Goal: Task Accomplishment & Management: Complete application form

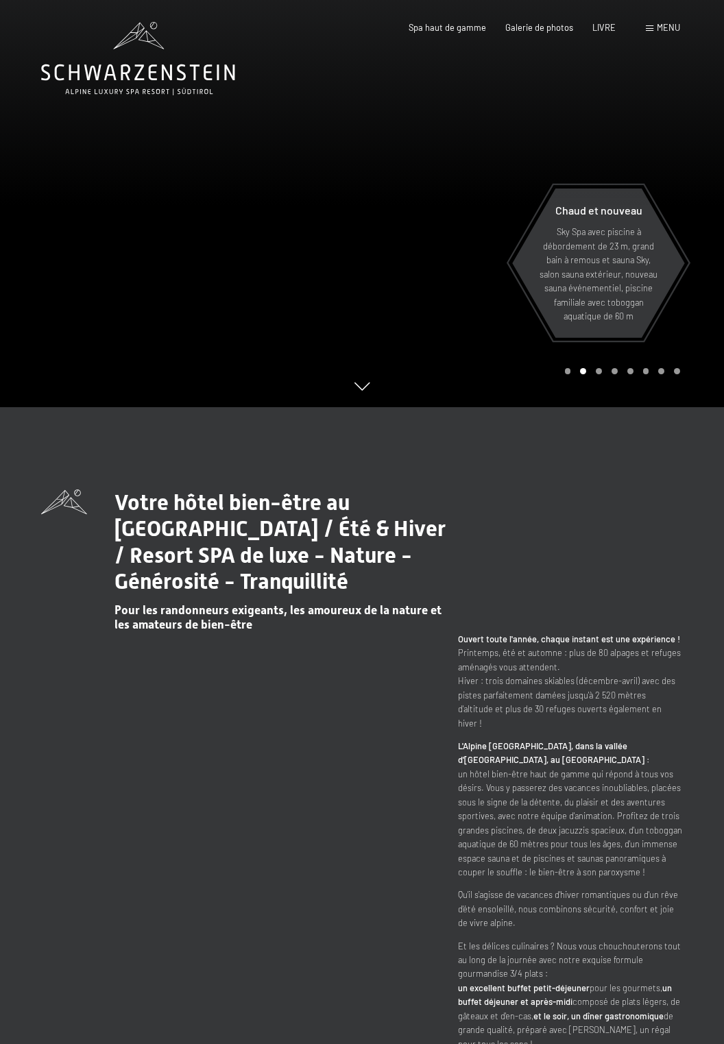
click at [653, 32] on div "menu" at bounding box center [663, 28] width 34 height 12
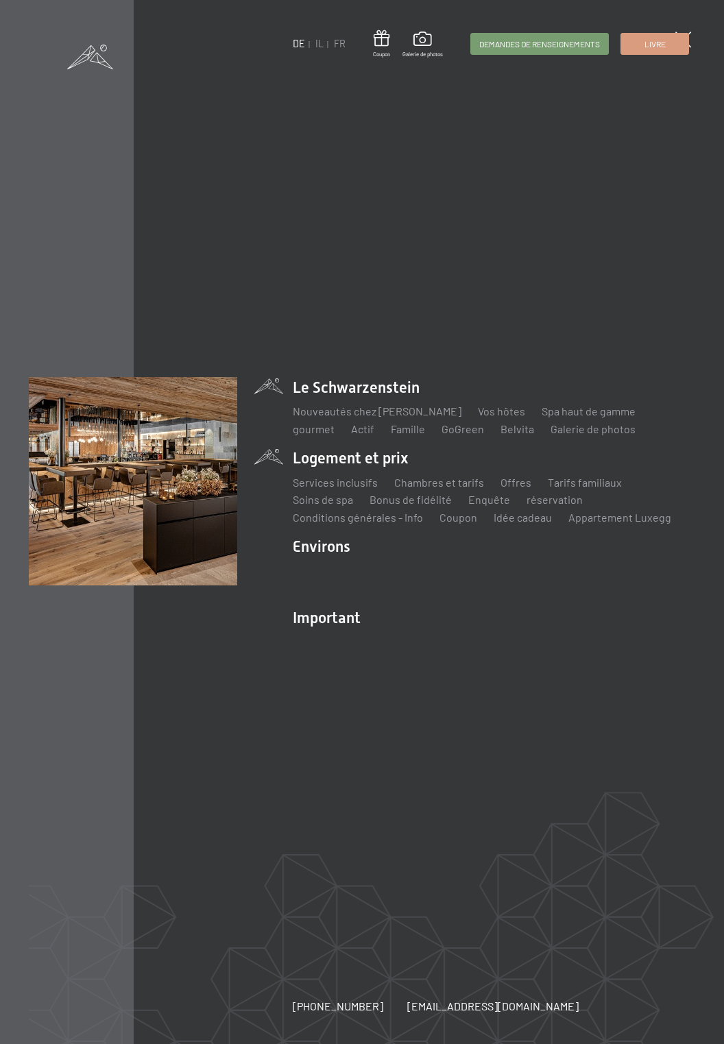
click at [366, 454] on li "Logement et prix Services inclusifs Chambres et tarifs liste Offres liste Tarif…" at bounding box center [494, 486] width 402 height 77
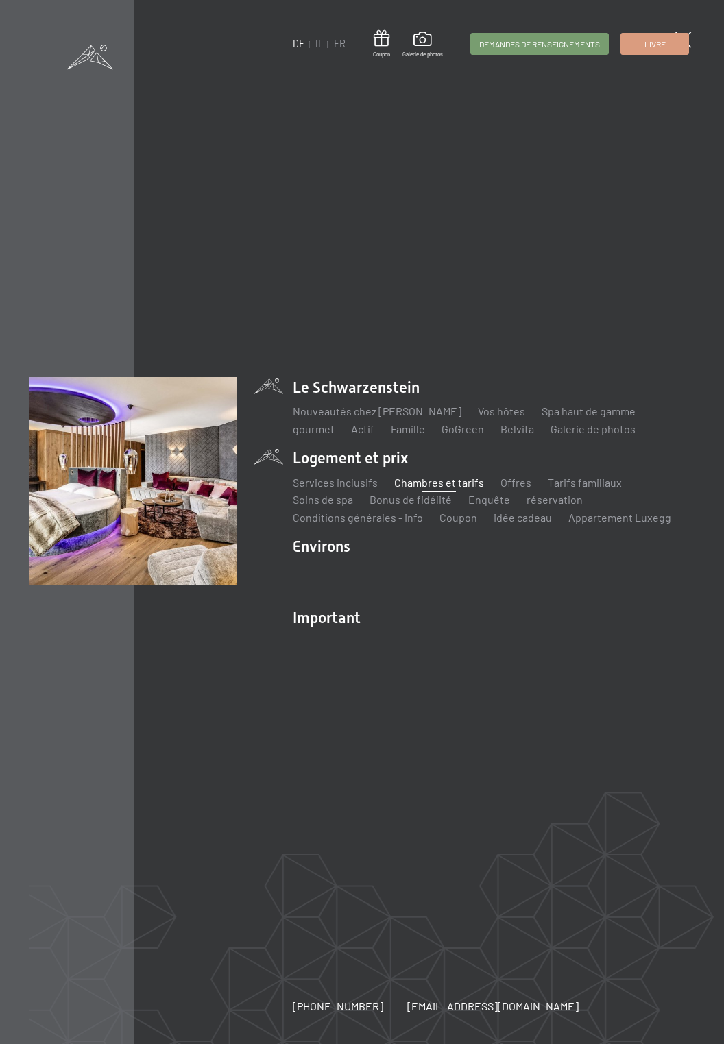
click at [446, 487] on font "Chambres et tarifs" at bounding box center [439, 482] width 90 height 13
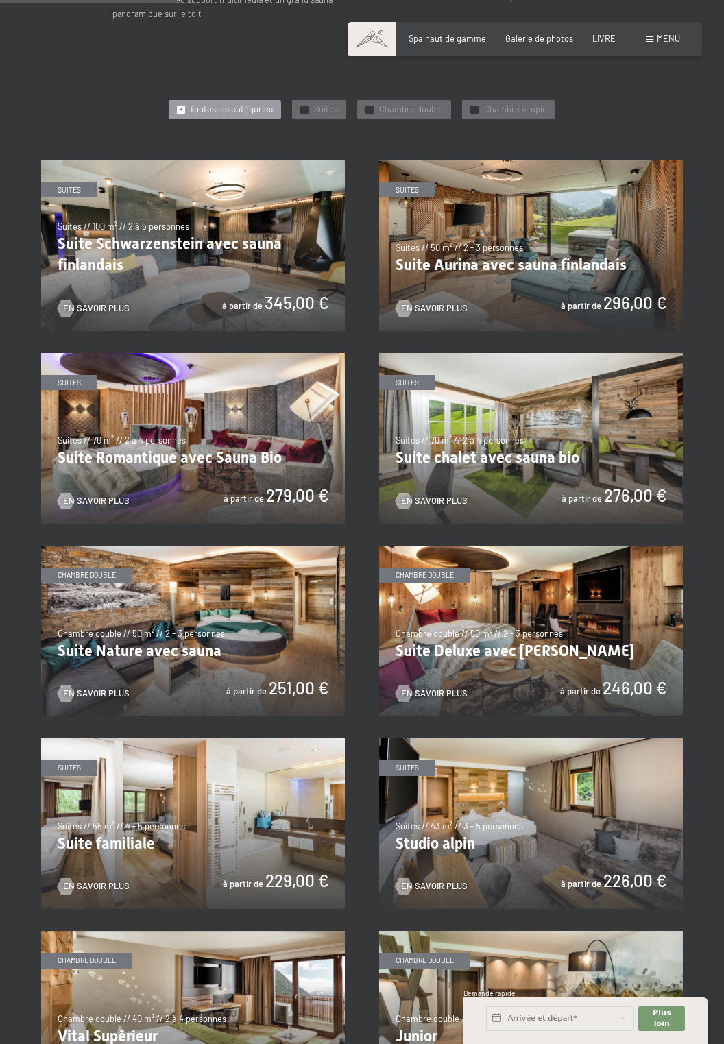
scroll to position [623, 0]
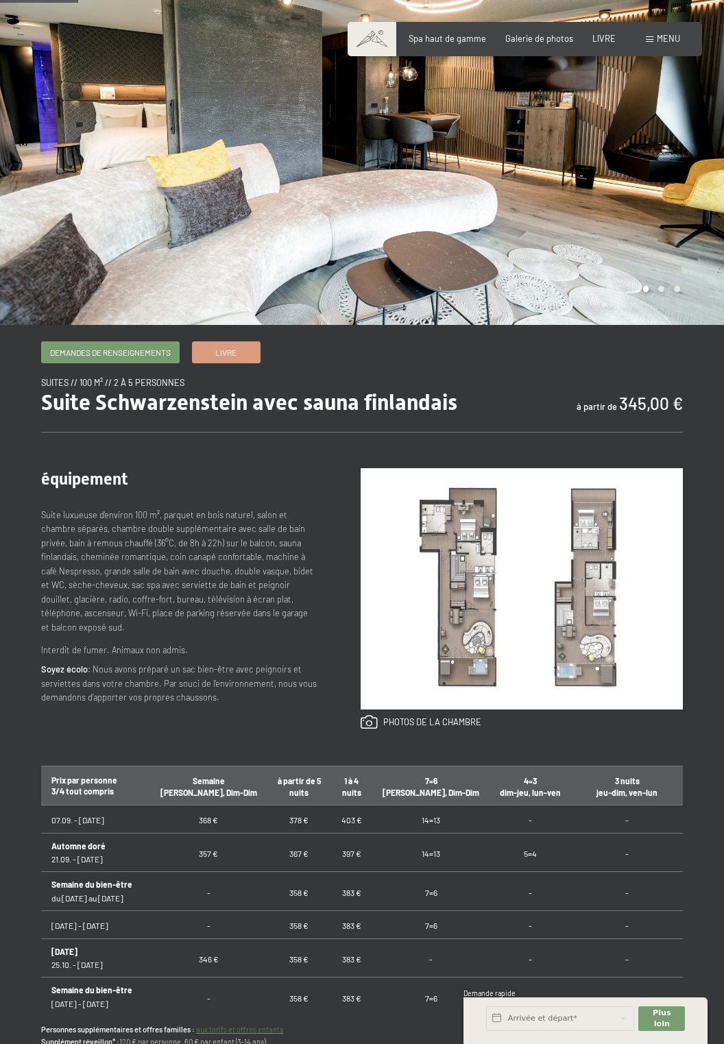
scroll to position [119, 0]
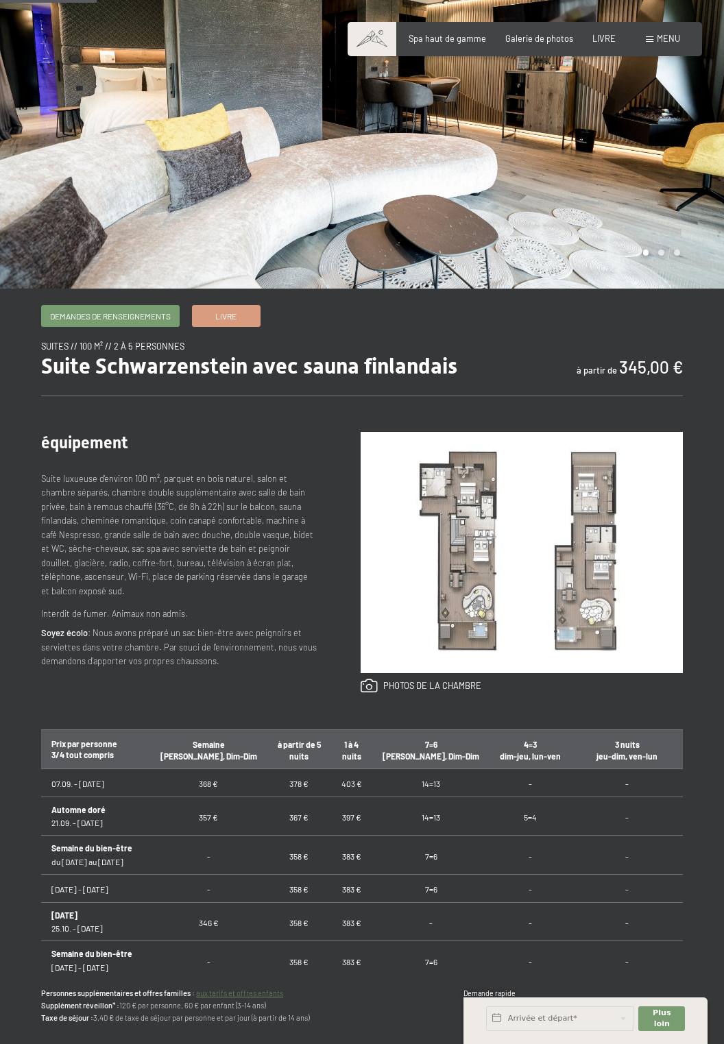
click at [598, 629] on img at bounding box center [522, 552] width 322 height 241
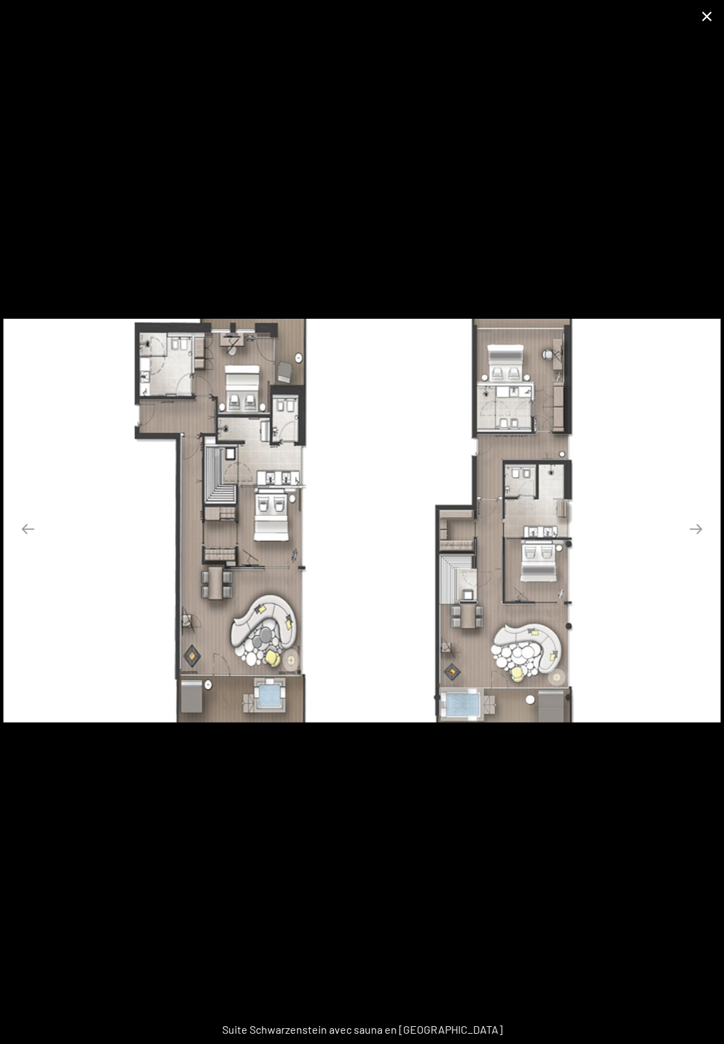
click at [713, 3] on button "Fermer la galerie" at bounding box center [707, 16] width 34 height 32
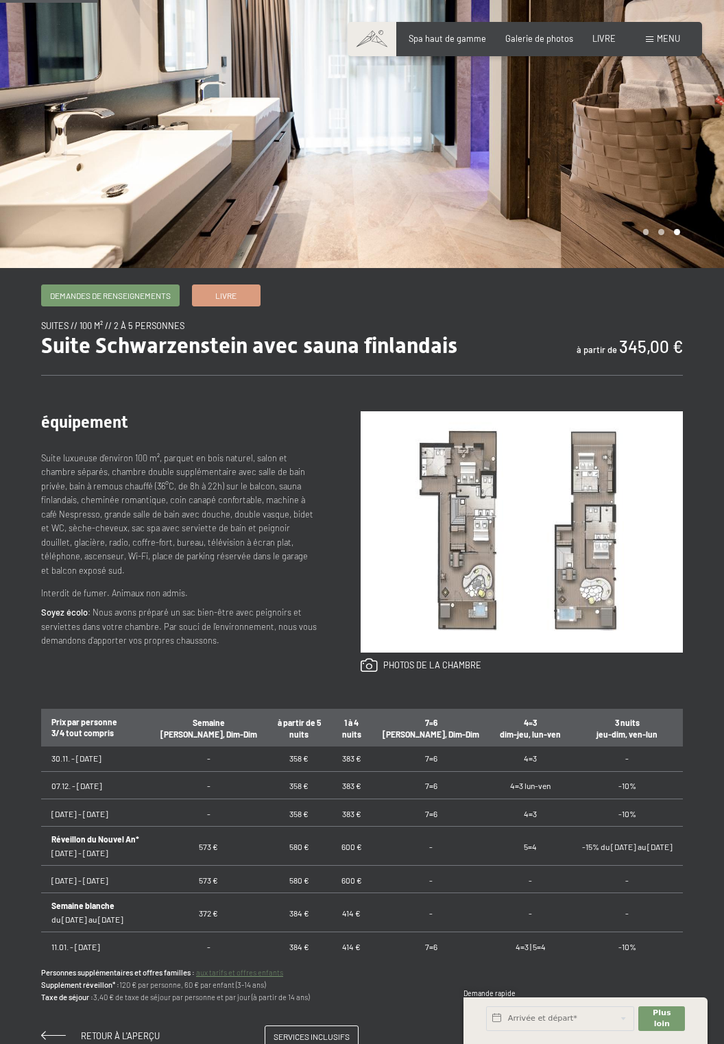
scroll to position [133, 0]
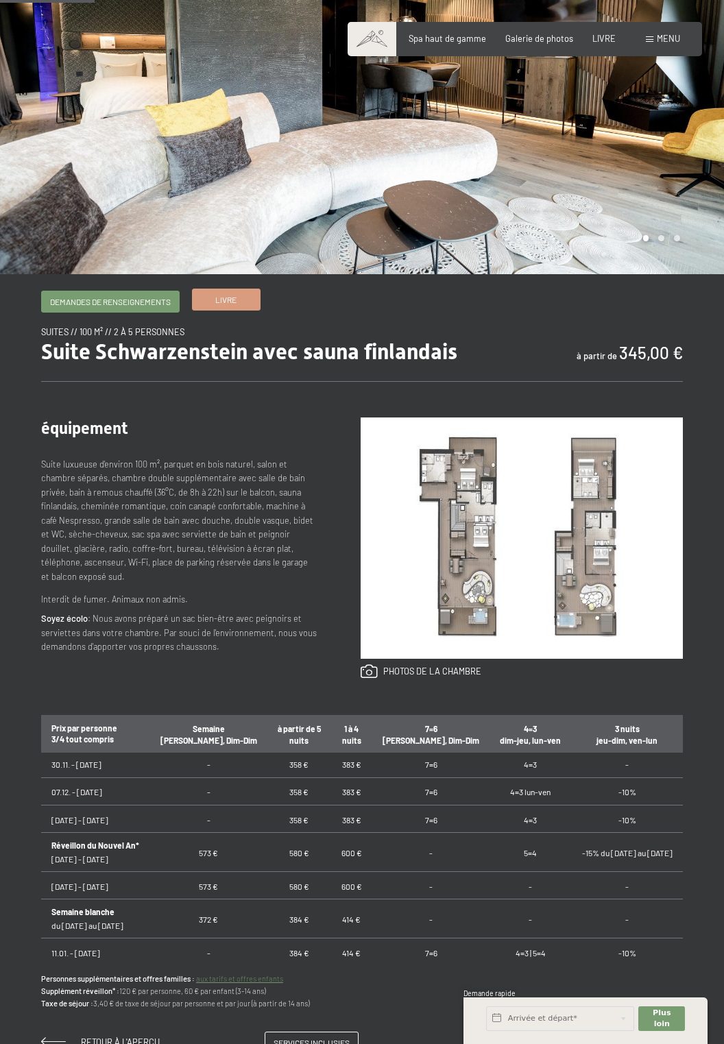
click at [236, 299] on font "Livre" at bounding box center [225, 300] width 21 height 10
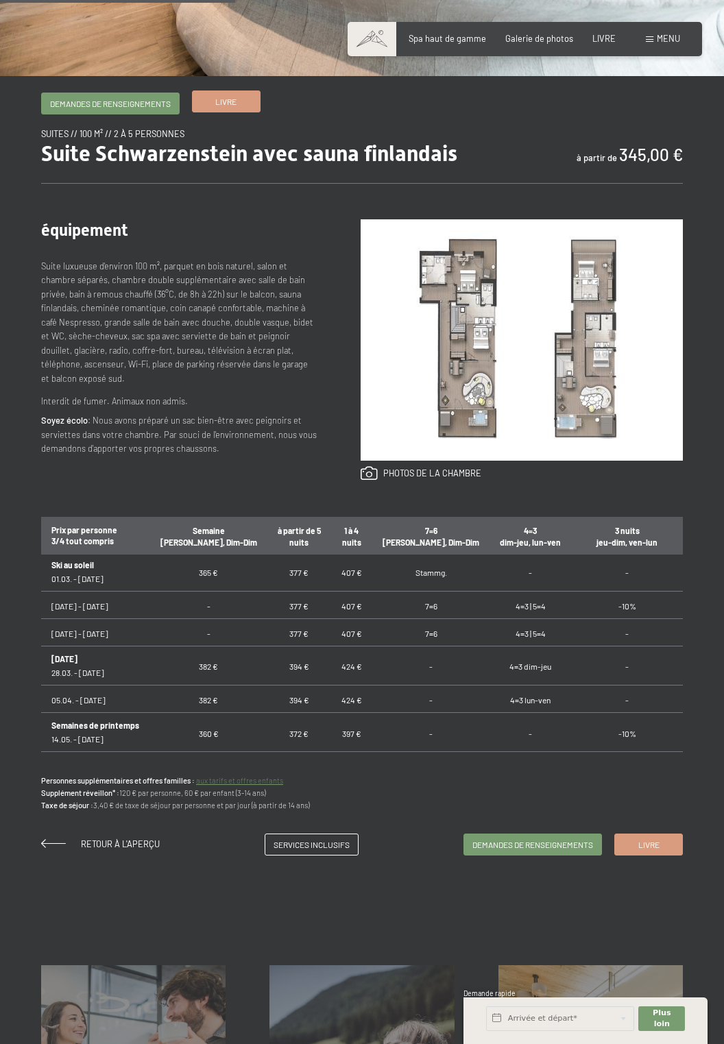
scroll to position [335, 0]
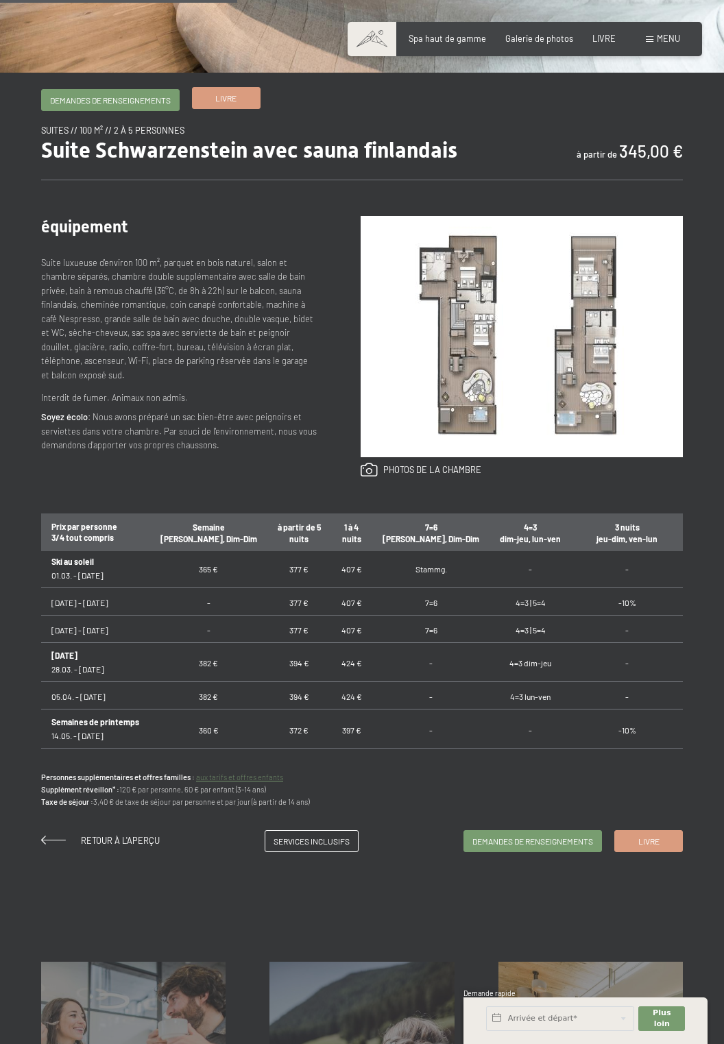
click at [232, 103] on font "Livre" at bounding box center [225, 98] width 21 height 10
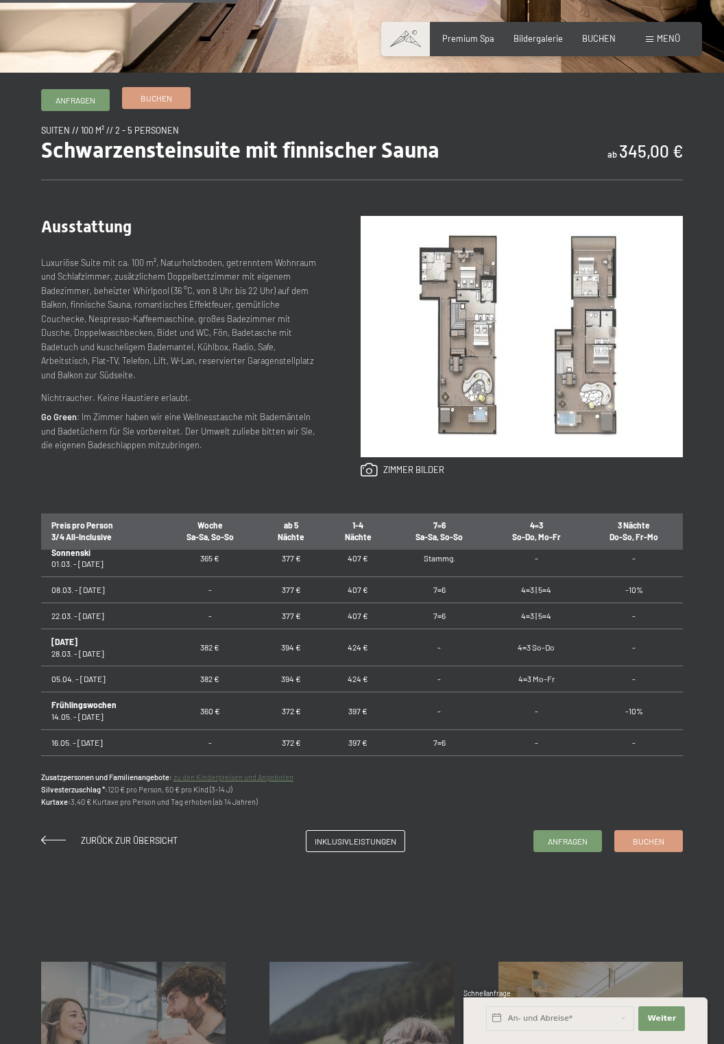
scroll to position [603, 0]
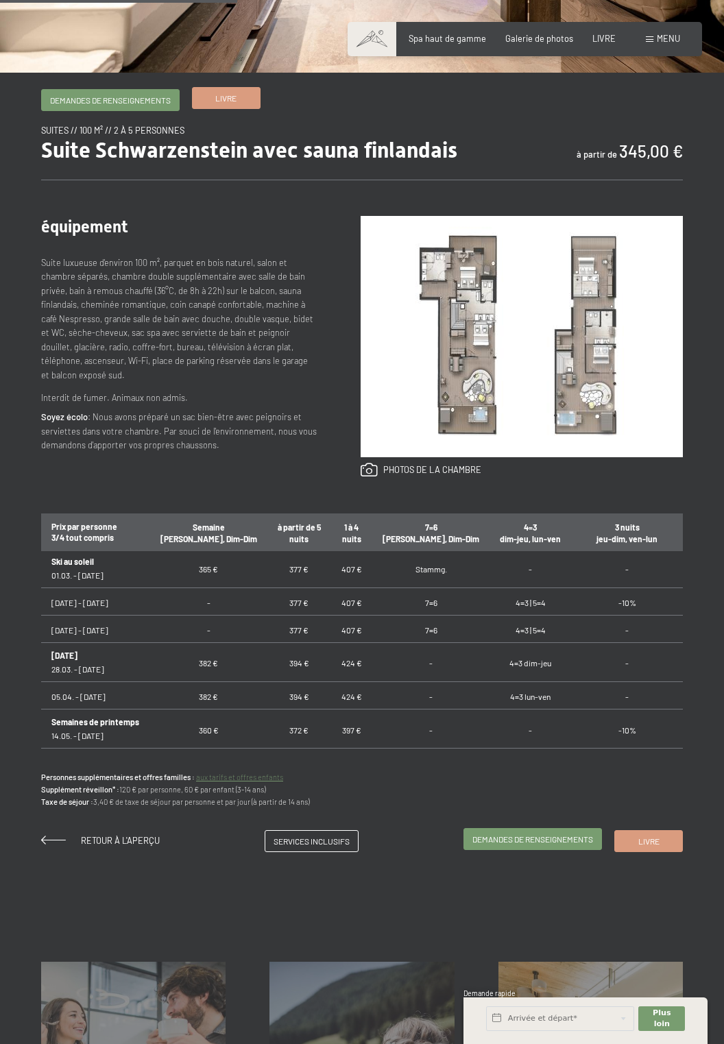
click at [550, 835] on font "Demandes de renseignements" at bounding box center [532, 839] width 121 height 10
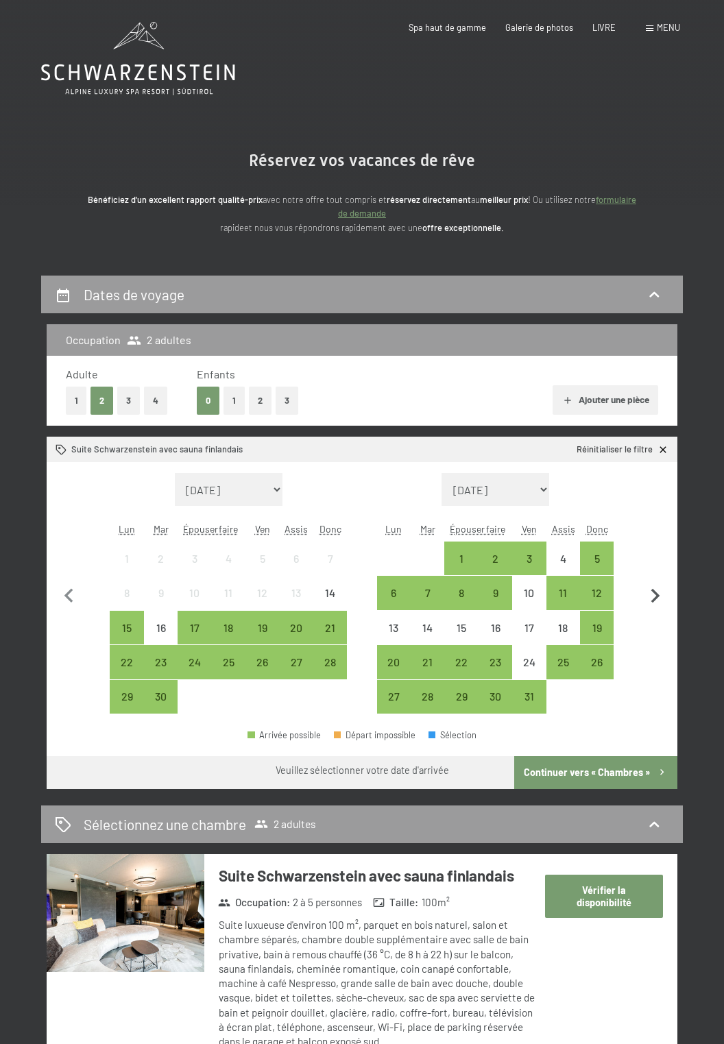
click at [651, 600] on icon "button" at bounding box center [655, 596] width 29 height 29
click at [651, 602] on icon "button" at bounding box center [655, 596] width 29 height 29
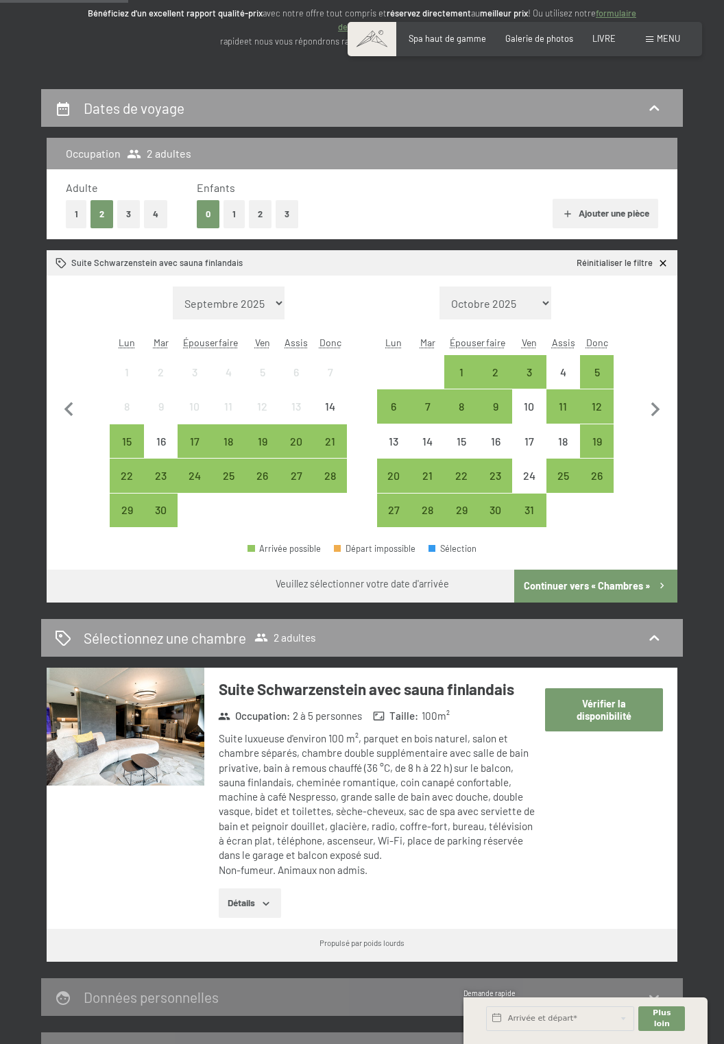
scroll to position [187, 0]
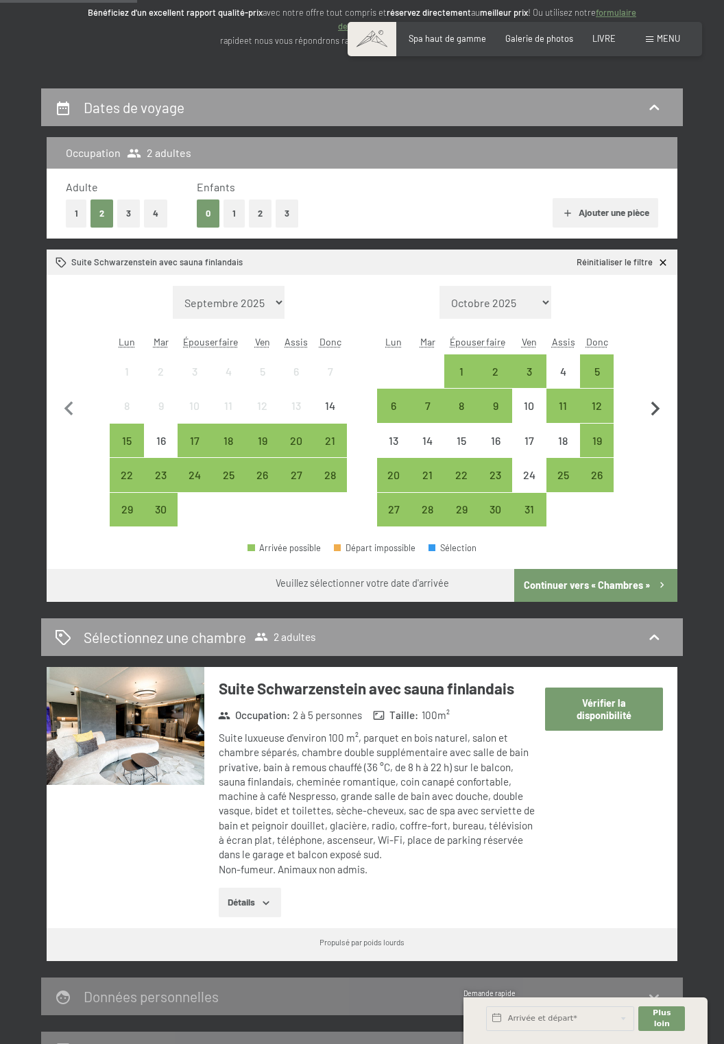
click at [647, 411] on icon "button" at bounding box center [655, 409] width 29 height 29
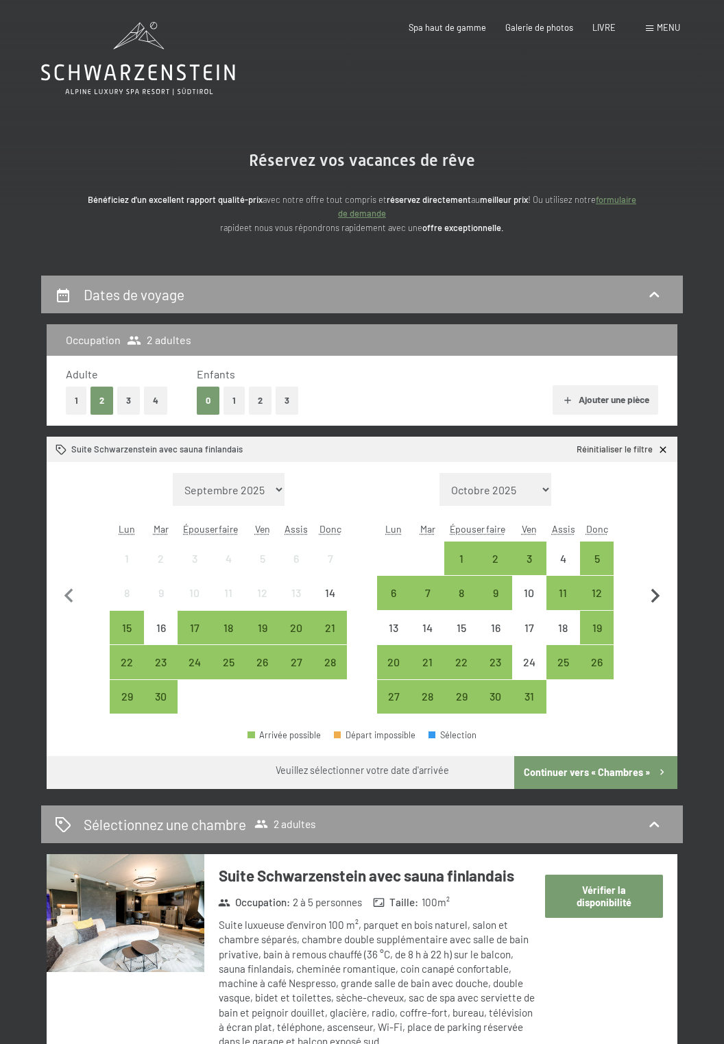
click at [653, 598] on icon "button" at bounding box center [655, 596] width 29 height 29
click at [653, 596] on icon "button" at bounding box center [655, 596] width 29 height 29
click at [659, 605] on icon "button" at bounding box center [655, 596] width 29 height 29
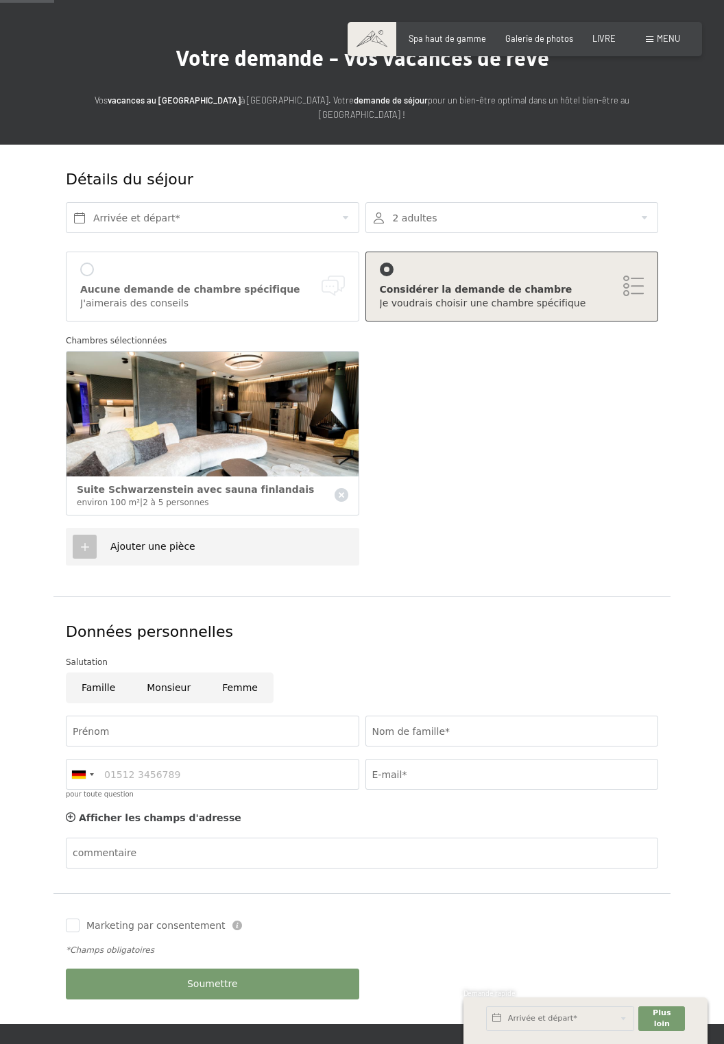
scroll to position [65, 0]
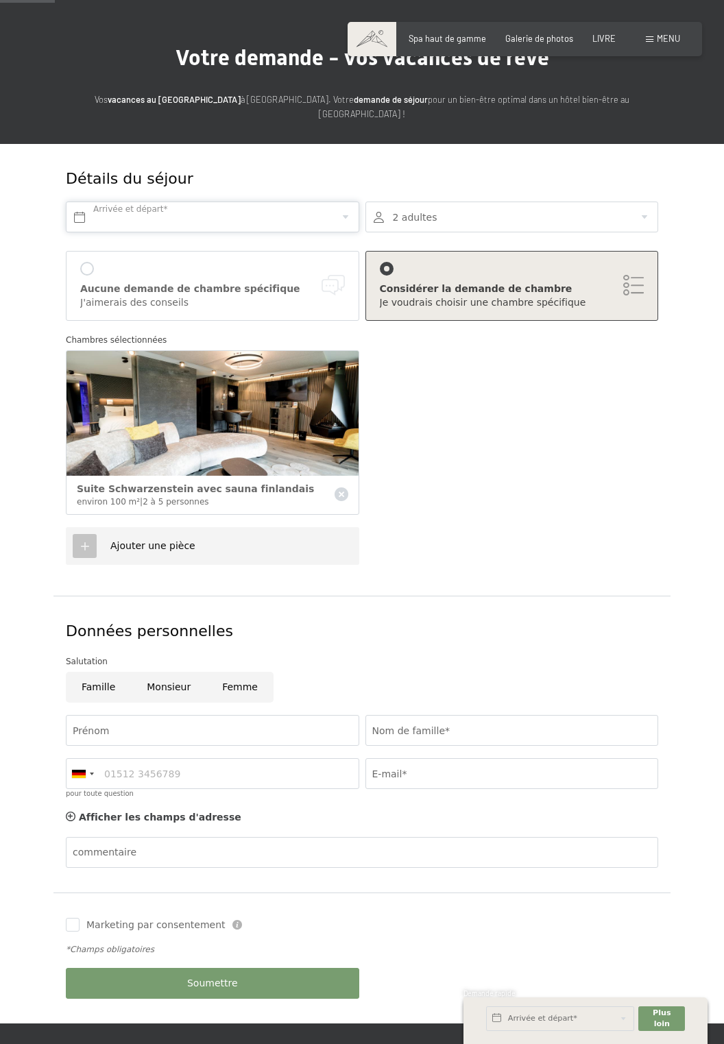
click at [206, 217] on input "text" at bounding box center [212, 217] width 293 height 31
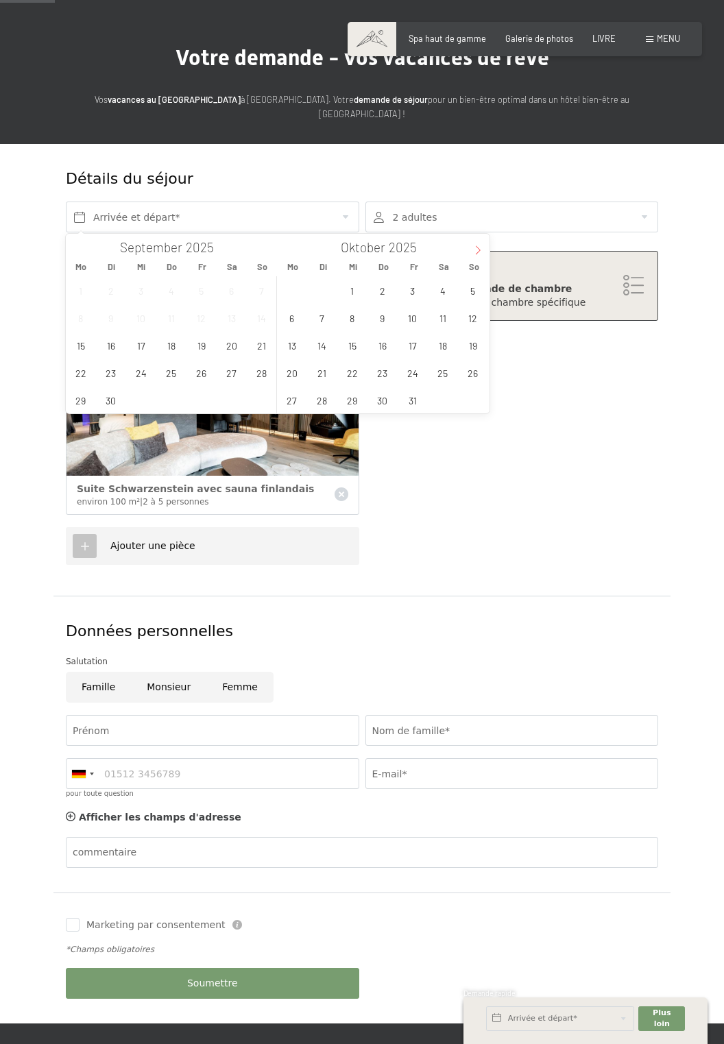
click at [470, 256] on span at bounding box center [477, 245] width 23 height 23
click at [478, 250] on icon at bounding box center [478, 250] width 10 height 10
click at [409, 378] on span "26" at bounding box center [412, 372] width 27 height 27
type input "Fr. 26.12.2025"
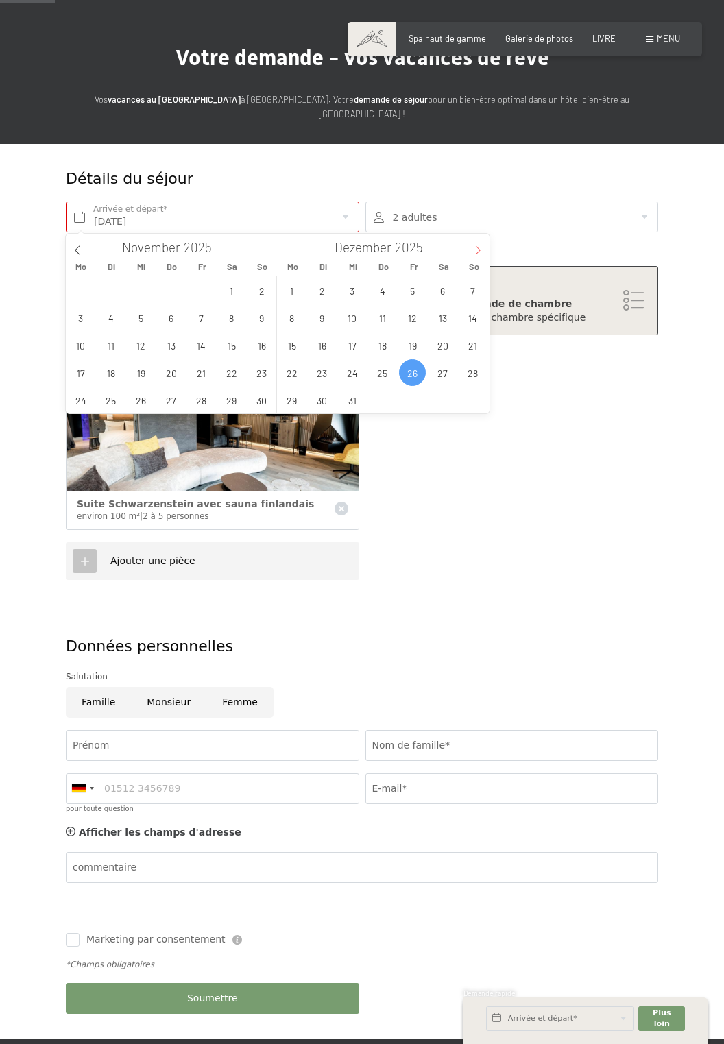
click at [478, 251] on icon at bounding box center [478, 250] width 10 height 10
type input "2026"
click at [444, 291] on span "3" at bounding box center [442, 290] width 27 height 27
type input "Fr. 26.12.2025 - Sa. 03.01.2026"
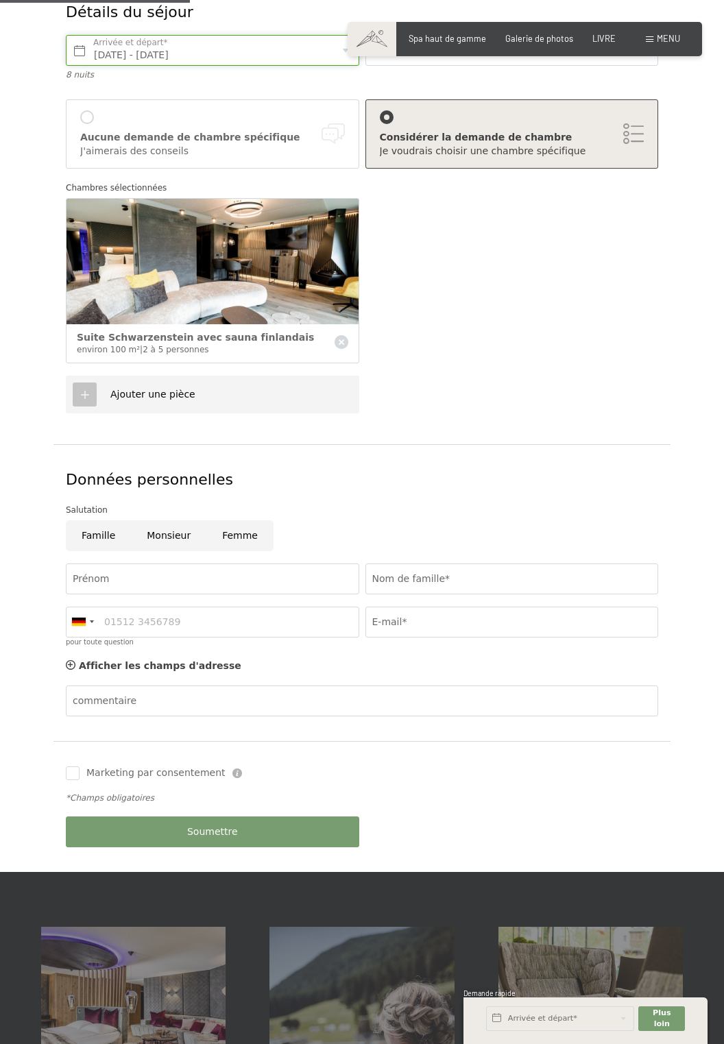
scroll to position [232, 0]
click at [234, 537] on input "Femme" at bounding box center [239, 535] width 67 height 31
radio input "true"
click at [115, 575] on input "Prénom" at bounding box center [212, 578] width 293 height 31
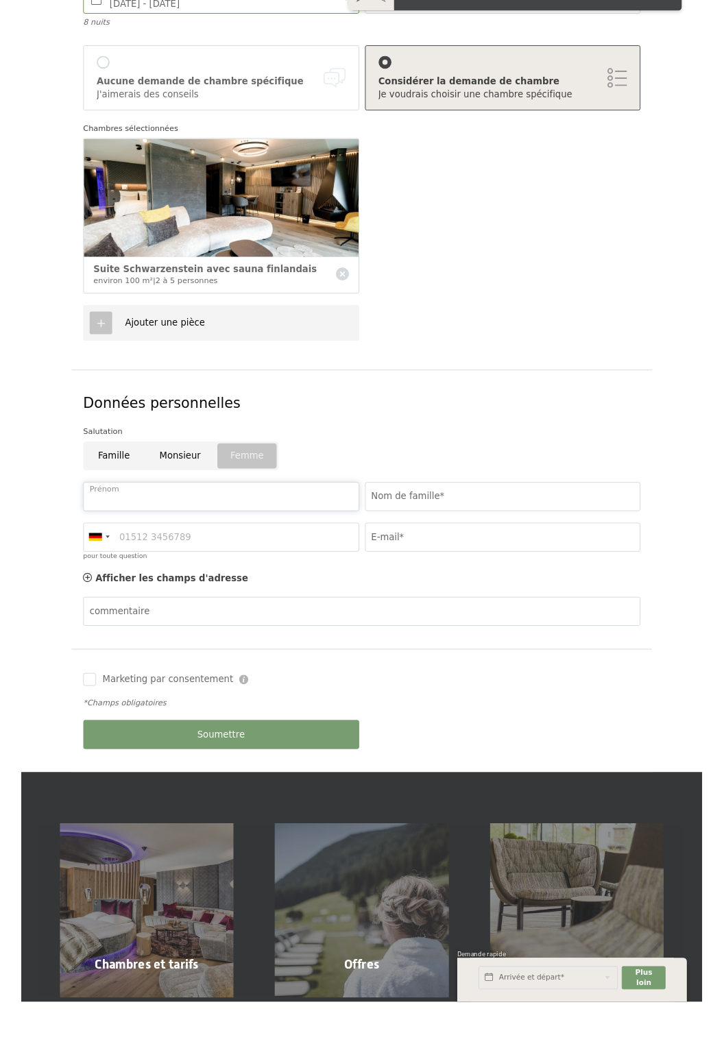
scroll to position [238, 0]
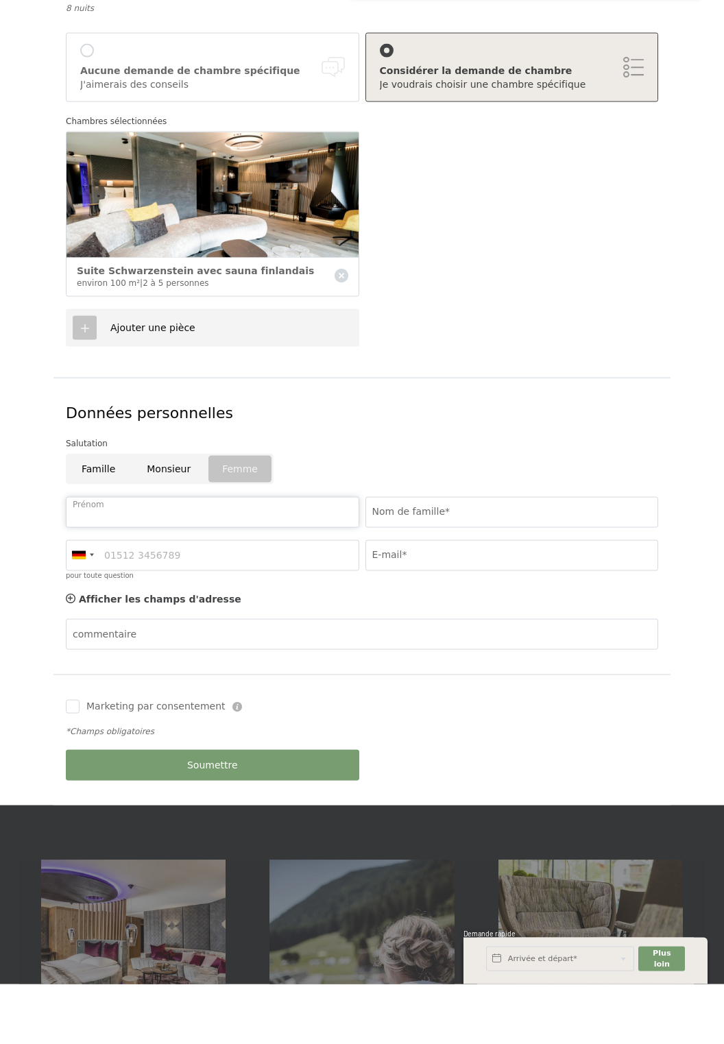
type input "Rachel"
type input "Guidat"
type input "0673105686"
type input "rachel.guidat@guid-interim.fr"
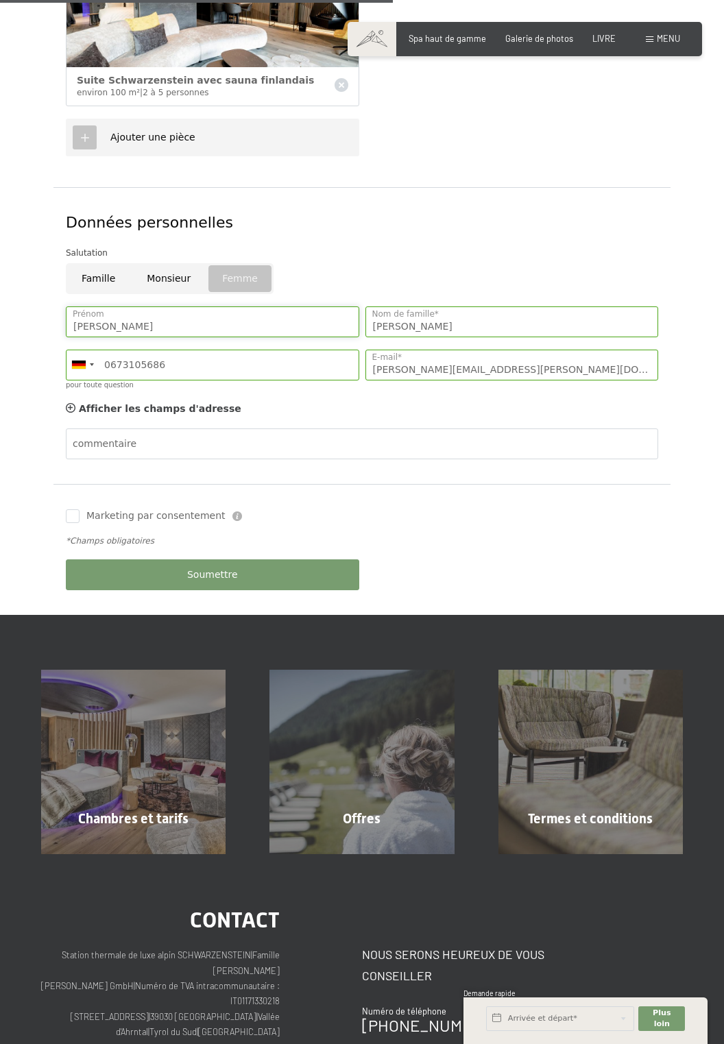
scroll to position [492, 0]
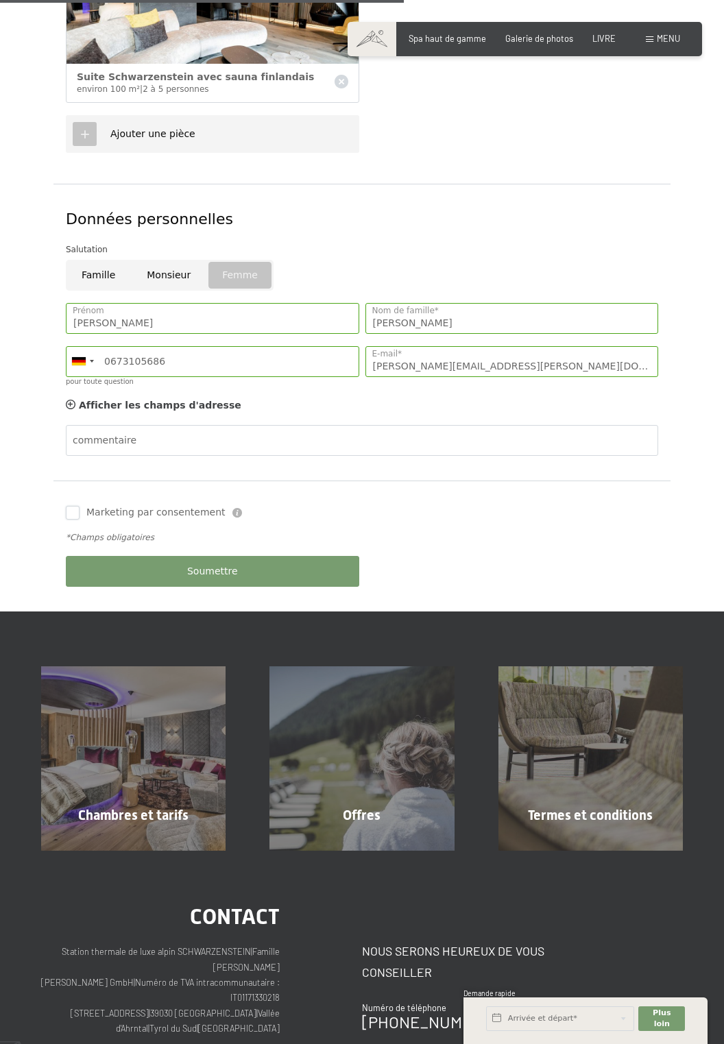
click at [66, 511] on input "Marketing par consentement" at bounding box center [73, 513] width 14 height 14
checkbox input "true"
click at [212, 574] on font "Soumettre" at bounding box center [212, 571] width 51 height 11
